Goal: Check status: Check status

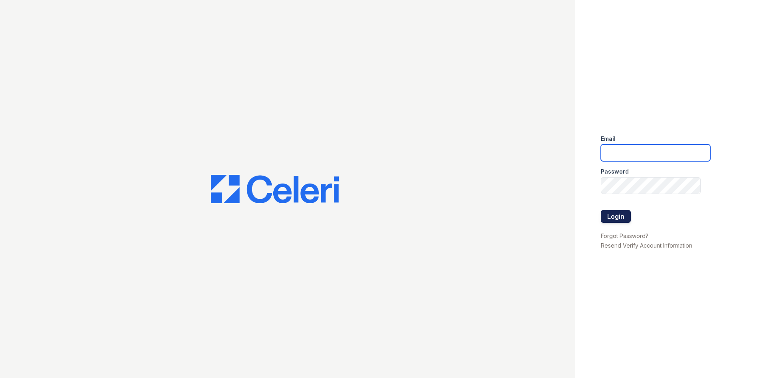
type input "[EMAIL_ADDRESS][DOMAIN_NAME]"
click at [621, 211] on button "Login" at bounding box center [616, 216] width 30 height 13
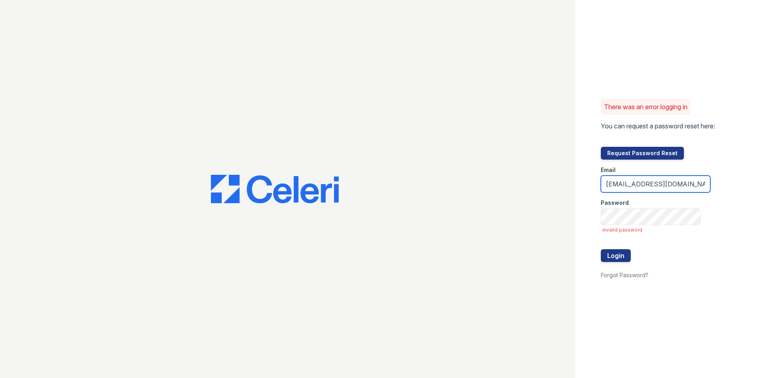
click at [646, 186] on input "[EMAIL_ADDRESS][DOMAIN_NAME]" at bounding box center [656, 183] width 110 height 17
drag, startPoint x: 558, startPoint y: 159, endPoint x: 564, endPoint y: 162, distance: 7.0
click at [558, 159] on div at bounding box center [288, 189] width 576 height 378
click at [727, 207] on div "There was an error logging in You can request a password reset here: Request Pa…" at bounding box center [672, 189] width 192 height 378
click at [567, 215] on div "There was an error logging in You can request a password reset here: Request Pa…" at bounding box center [383, 189] width 767 height 378
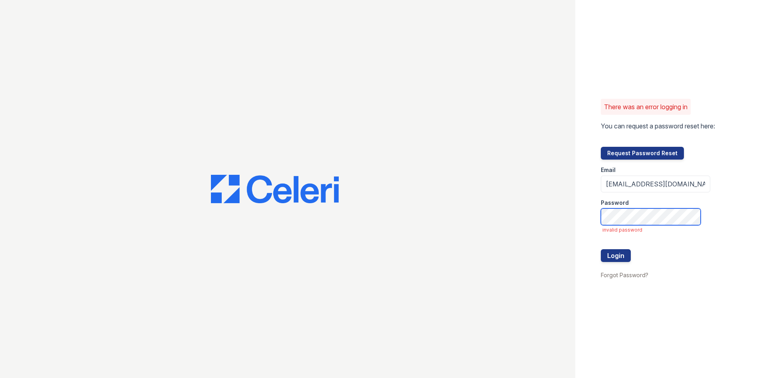
click at [601, 249] on button "Login" at bounding box center [616, 255] width 30 height 13
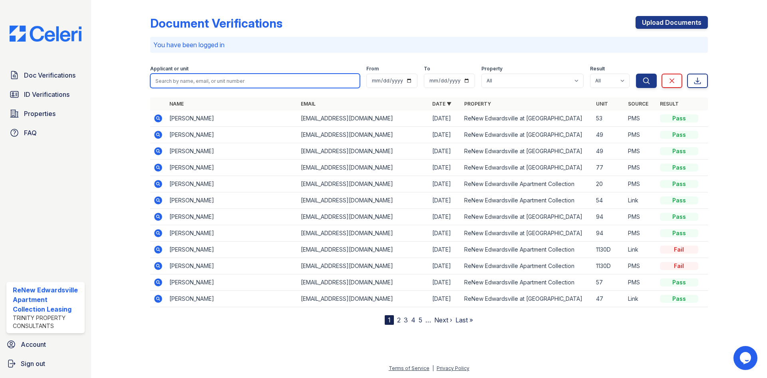
click at [233, 81] on input "search" at bounding box center [255, 81] width 210 height 14
type input "ceslee"
click at [636, 74] on button "Search" at bounding box center [646, 81] width 21 height 14
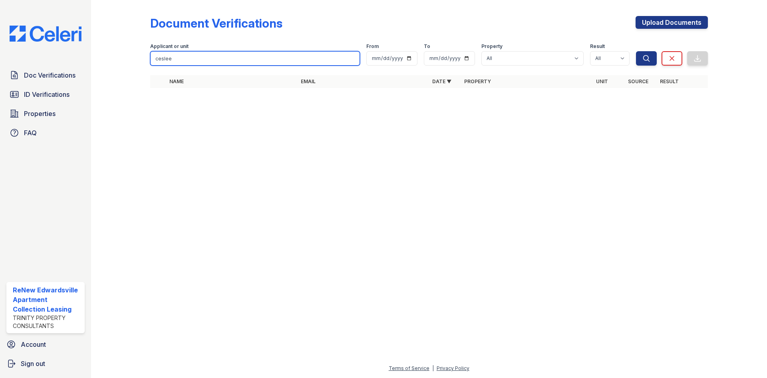
drag, startPoint x: 225, startPoint y: 60, endPoint x: 184, endPoint y: 54, distance: 41.6
click at [184, 54] on input "ceslee" at bounding box center [255, 58] width 210 height 14
type input "c"
click at [54, 99] on span "ID Verifications" at bounding box center [47, 95] width 46 height 10
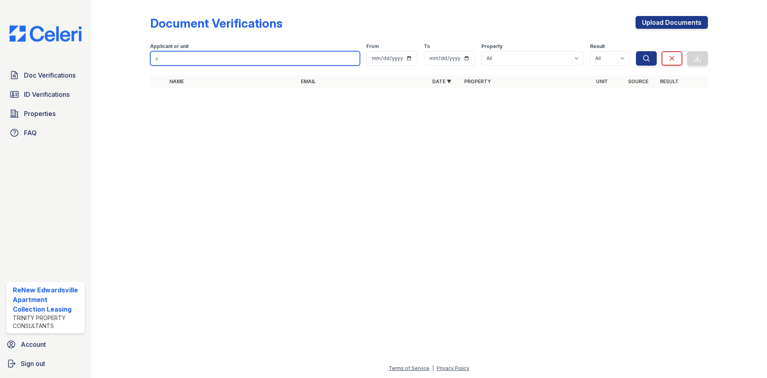
click at [199, 54] on input "c" at bounding box center [255, 58] width 210 height 14
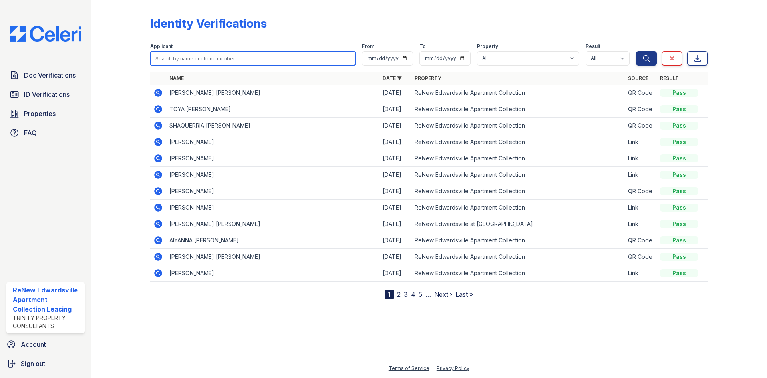
click at [195, 52] on input "search" at bounding box center [252, 58] width 205 height 14
type input "ceslee"
click at [636, 51] on button "Search" at bounding box center [646, 58] width 21 height 14
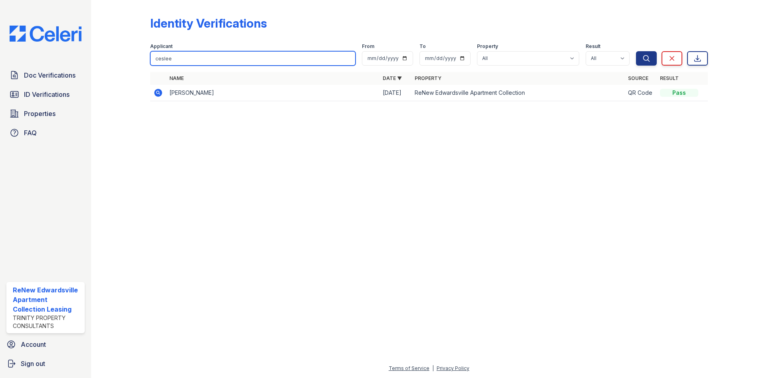
drag, startPoint x: 235, startPoint y: 51, endPoint x: 170, endPoint y: 42, distance: 65.4
click at [170, 42] on div "Applicant ceslee From To Property All ReNew Edwardsville Apartment Collection R…" at bounding box center [393, 53] width 486 height 26
drag, startPoint x: 199, startPoint y: 57, endPoint x: 135, endPoint y: 42, distance: 66.4
click at [139, 46] on div "Identity Verifications Filter Applicant ceslee From To Property All ReNew Edwar…" at bounding box center [429, 61] width 651 height 122
